Goal: Manage account settings

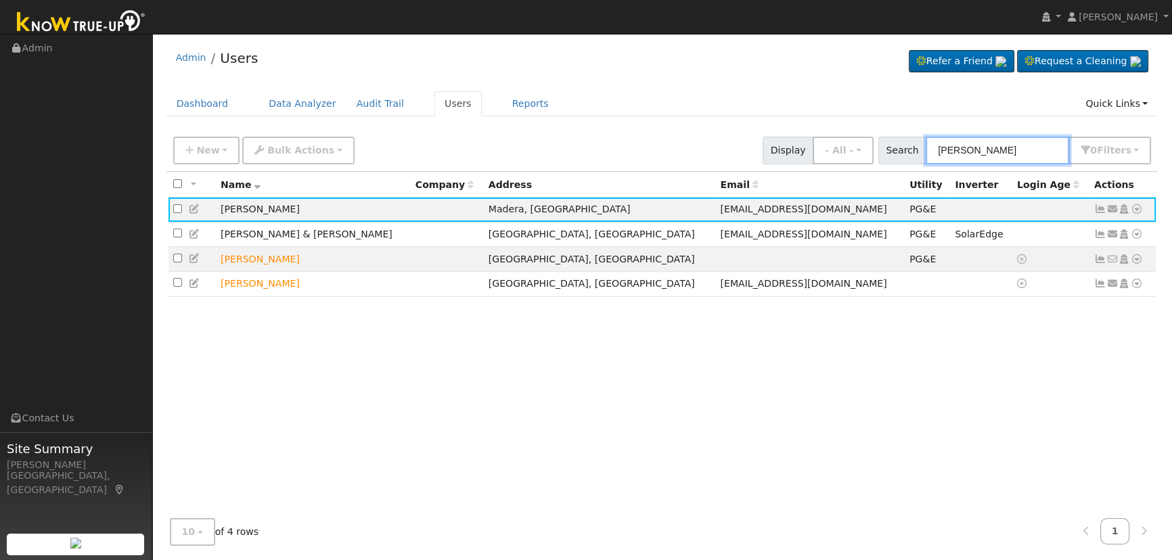
click at [1045, 137] on input "[PERSON_NAME]" at bounding box center [997, 151] width 143 height 28
drag, startPoint x: 846, startPoint y: 118, endPoint x: 803, endPoint y: 111, distance: 43.8
click at [803, 111] on div "Admin Users Refer a Friend Request a Cleaning" at bounding box center [662, 299] width 1006 height 516
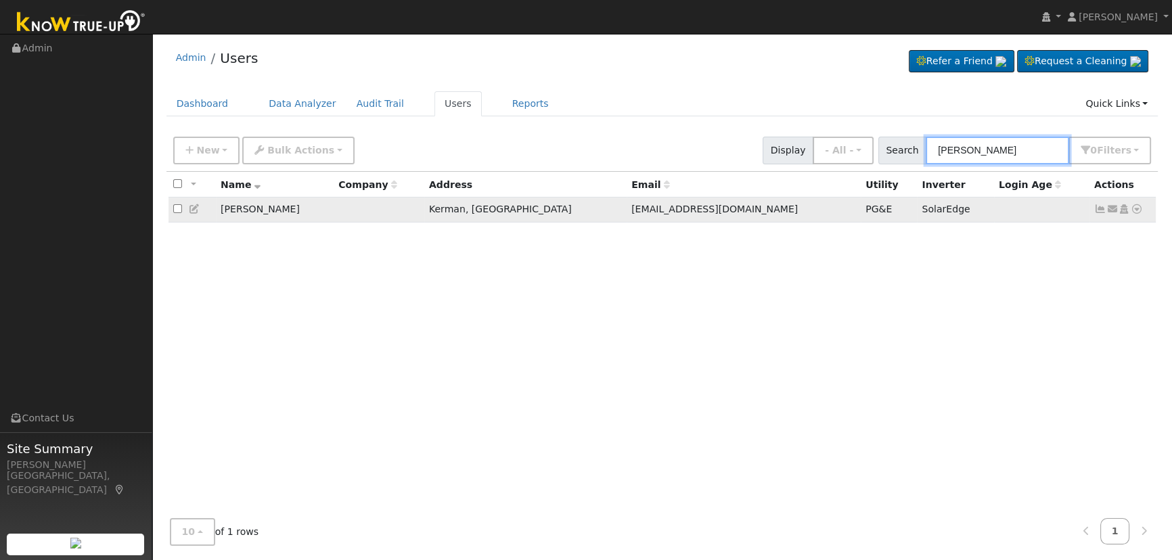
type input "[PERSON_NAME]"
click at [1099, 213] on icon at bounding box center [1100, 208] width 12 height 9
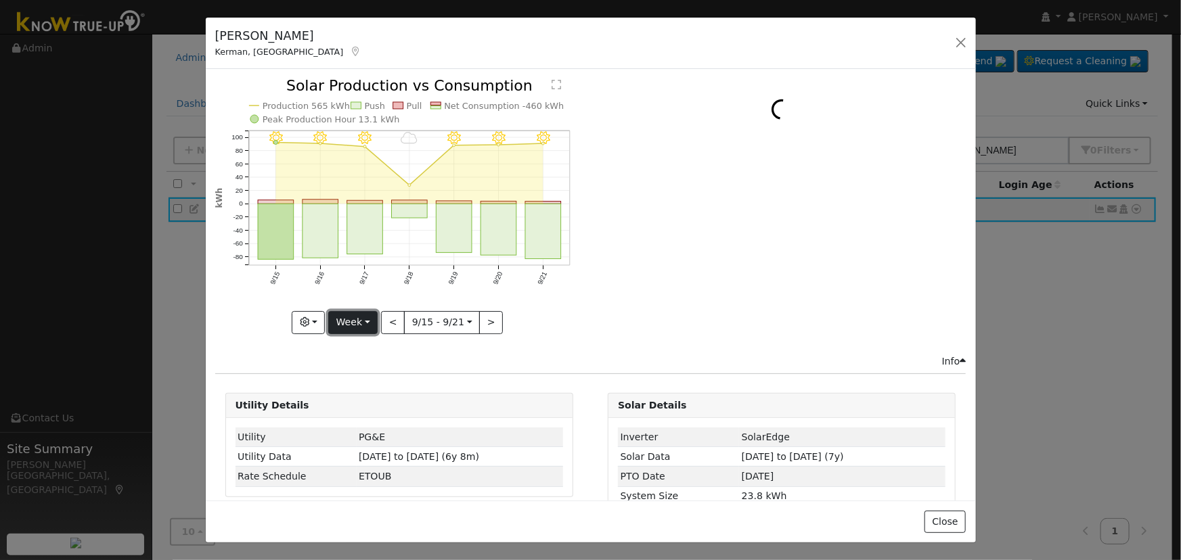
click at [340, 313] on button "Week" at bounding box center [352, 322] width 49 height 23
click at [375, 341] on link "Day" at bounding box center [376, 349] width 94 height 19
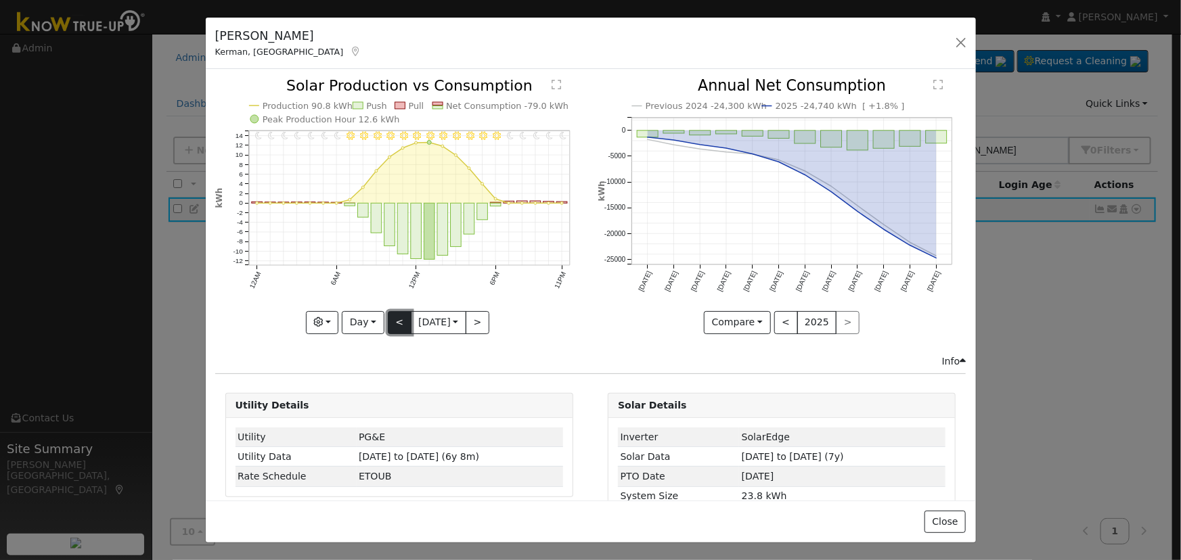
click at [393, 322] on button "<" at bounding box center [400, 322] width 24 height 23
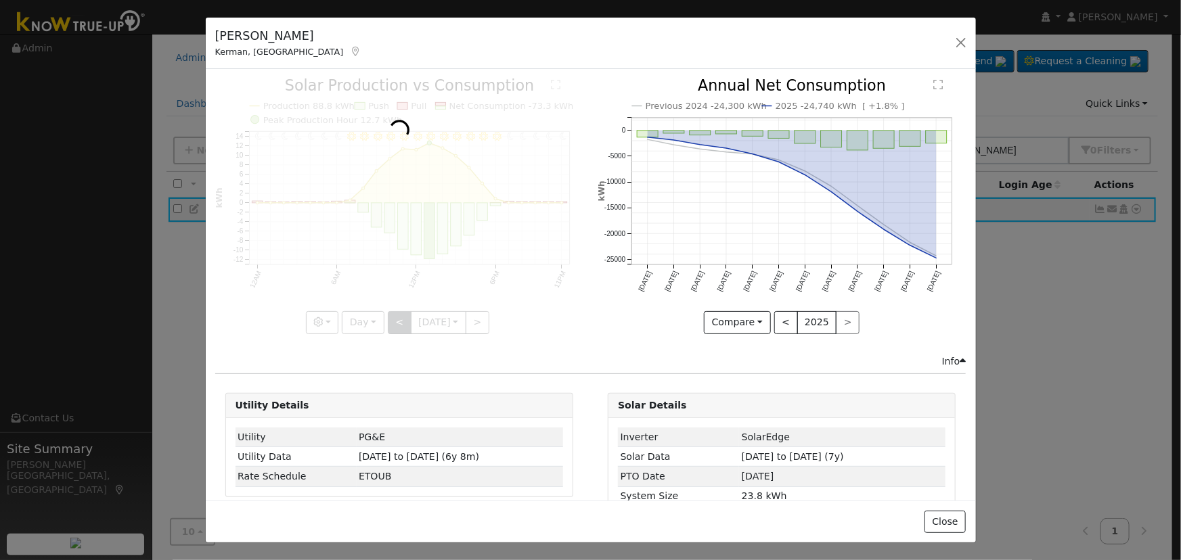
click at [393, 322] on div at bounding box center [399, 206] width 368 height 255
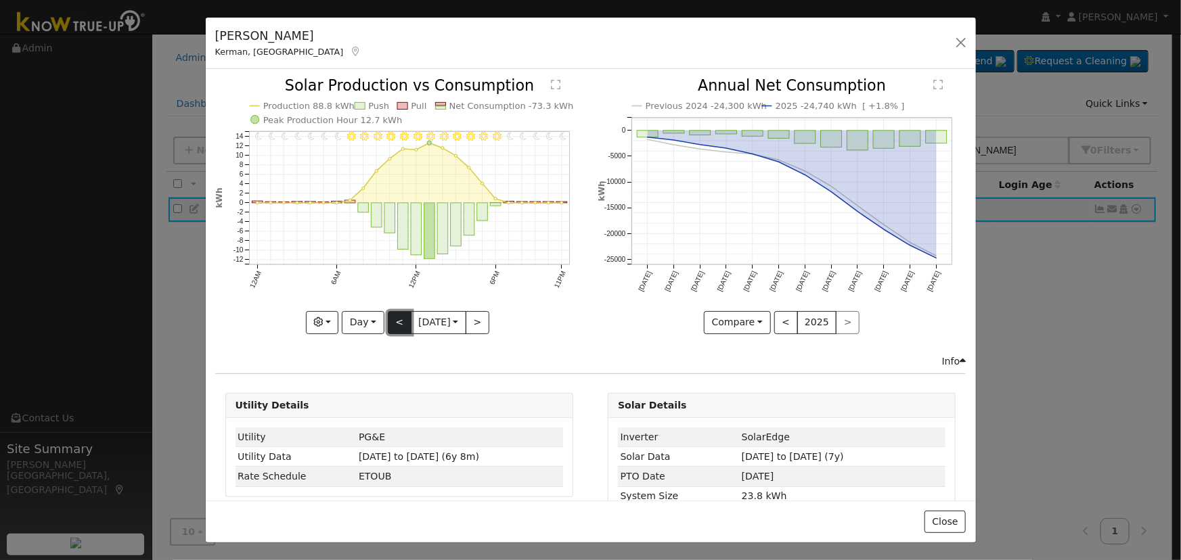
click at [392, 317] on button "<" at bounding box center [400, 322] width 24 height 23
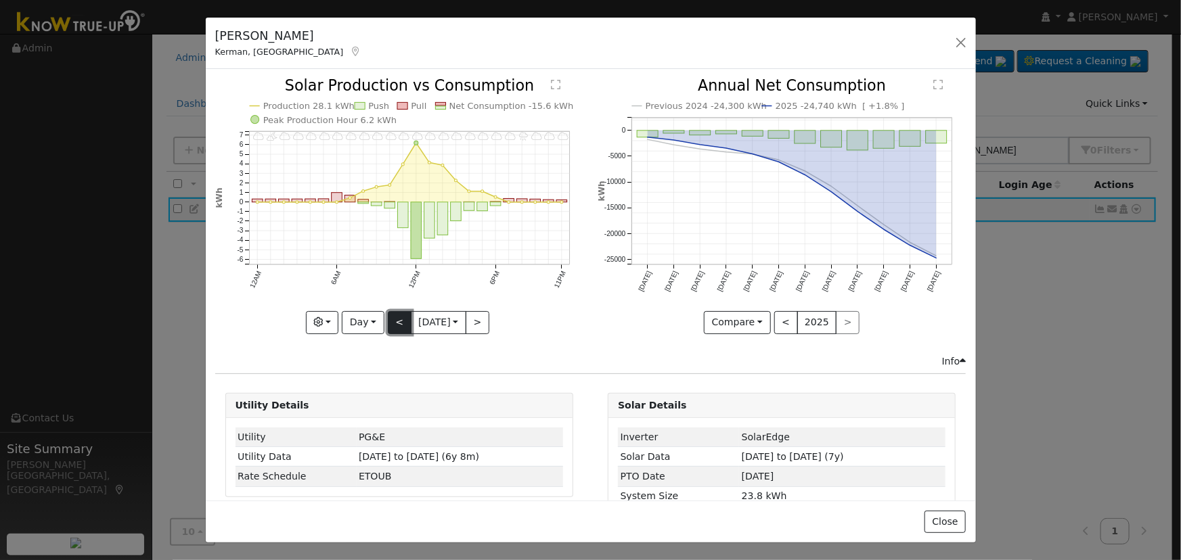
click at [392, 317] on button "<" at bounding box center [400, 322] width 24 height 23
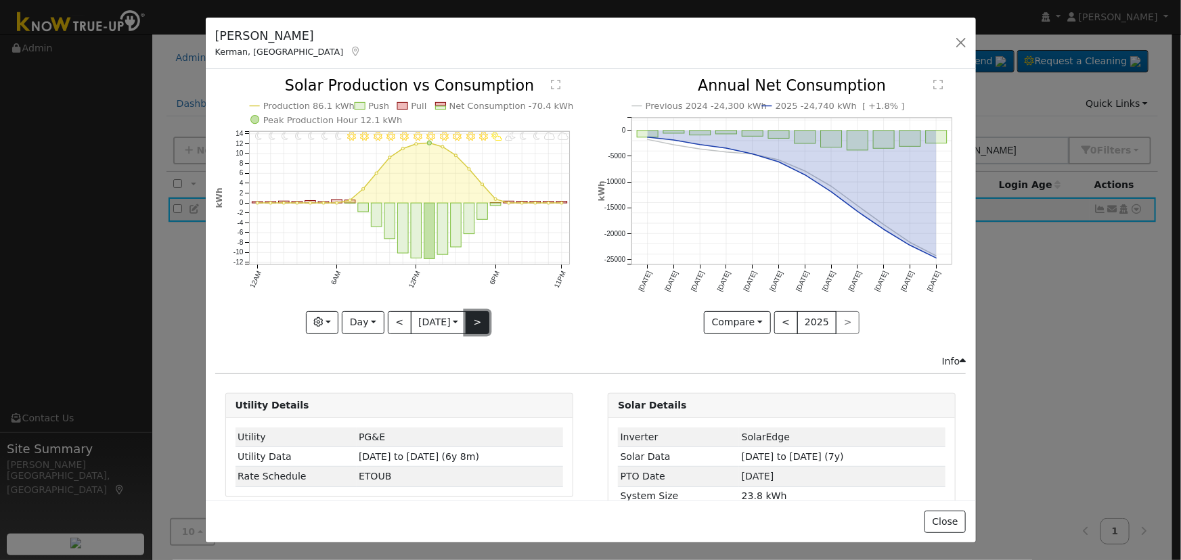
click at [476, 319] on button ">" at bounding box center [478, 322] width 24 height 23
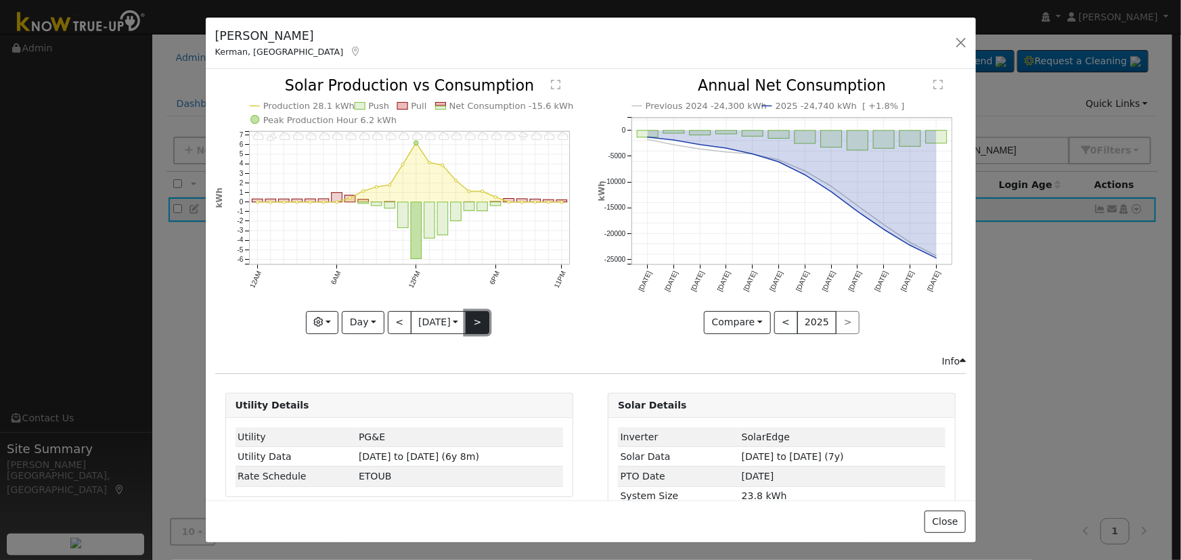
click at [476, 319] on button ">" at bounding box center [478, 322] width 24 height 23
type input "[DATE]"
